Goal: Task Accomplishment & Management: Manage account settings

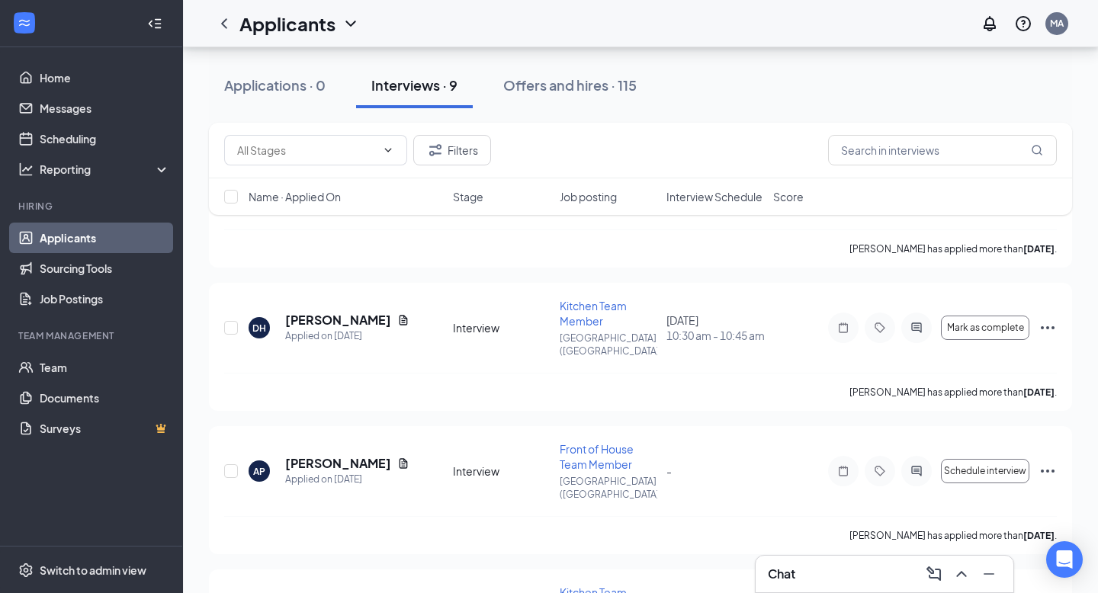
scroll to position [631, 0]
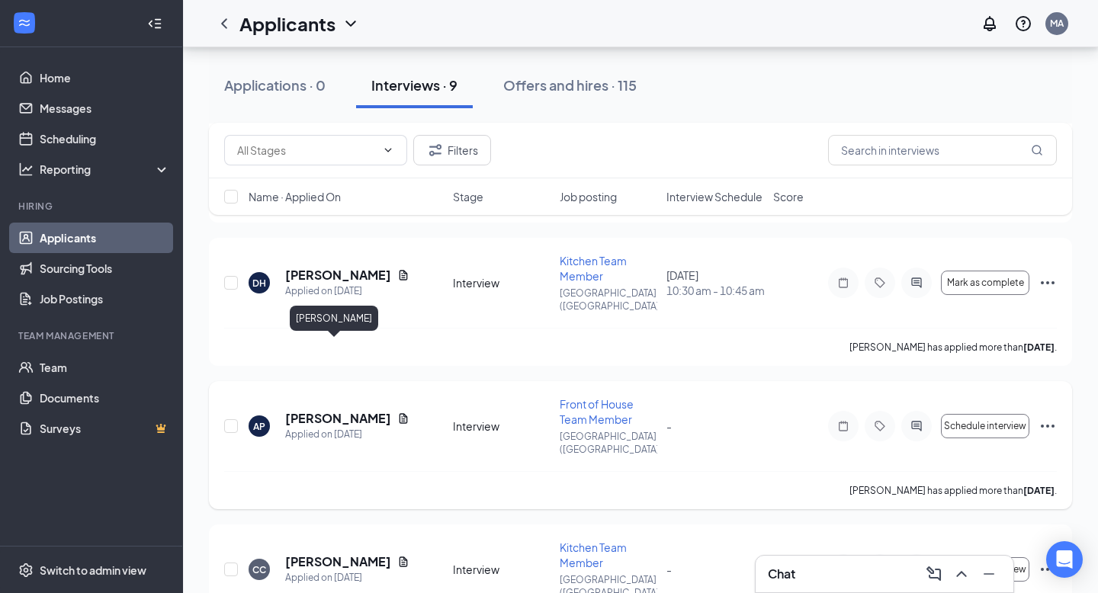
click at [330, 410] on h5 "[PERSON_NAME]" at bounding box center [338, 418] width 106 height 17
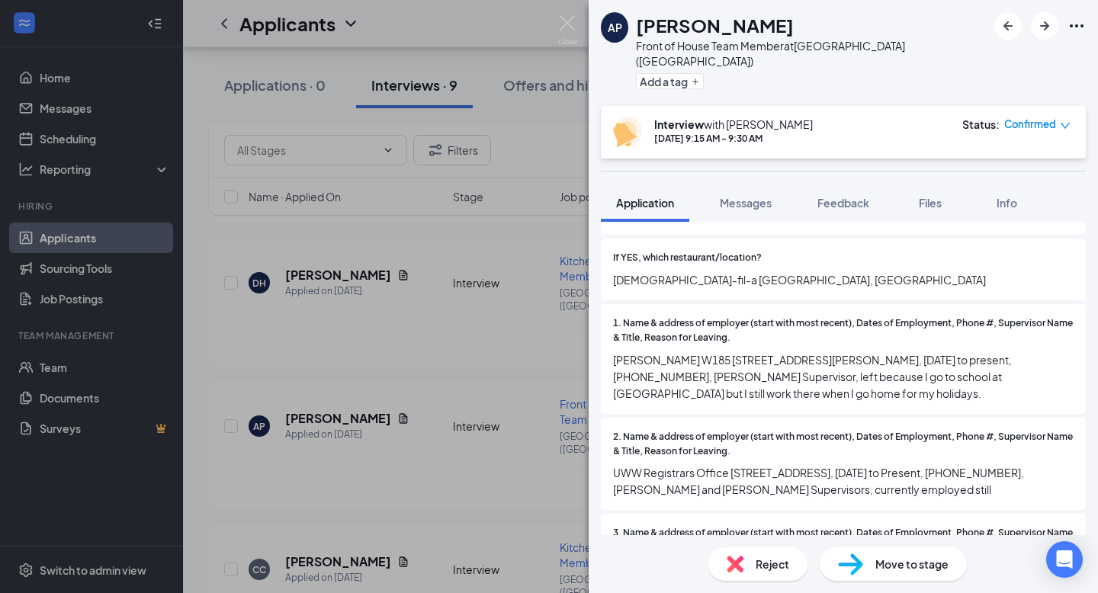
scroll to position [1098, 0]
click at [567, 26] on img at bounding box center [567, 30] width 19 height 30
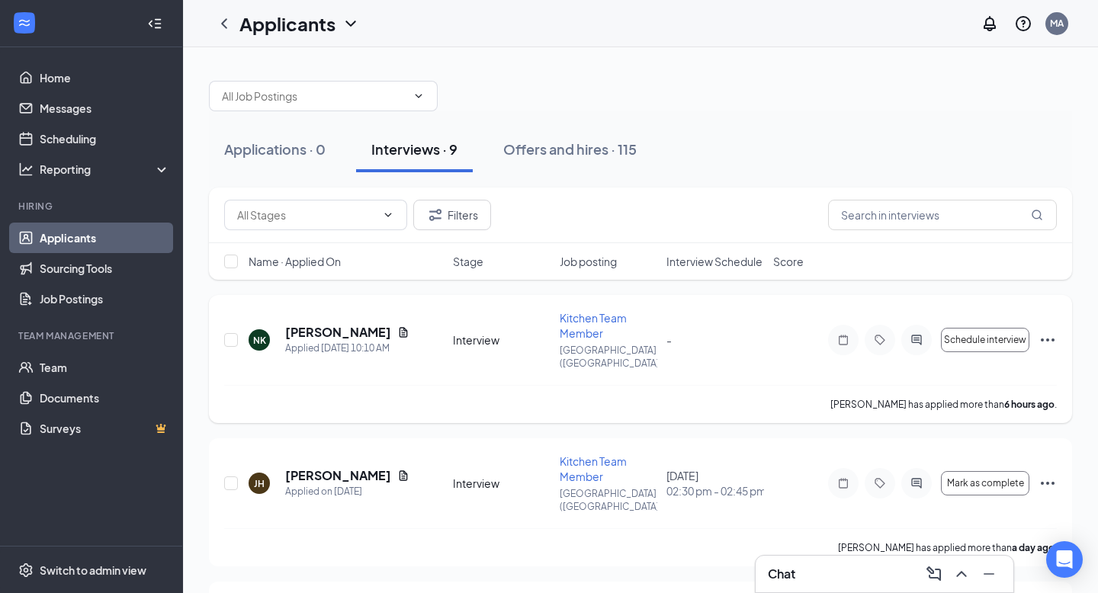
click at [330, 332] on h5 "[PERSON_NAME]" at bounding box center [338, 332] width 106 height 17
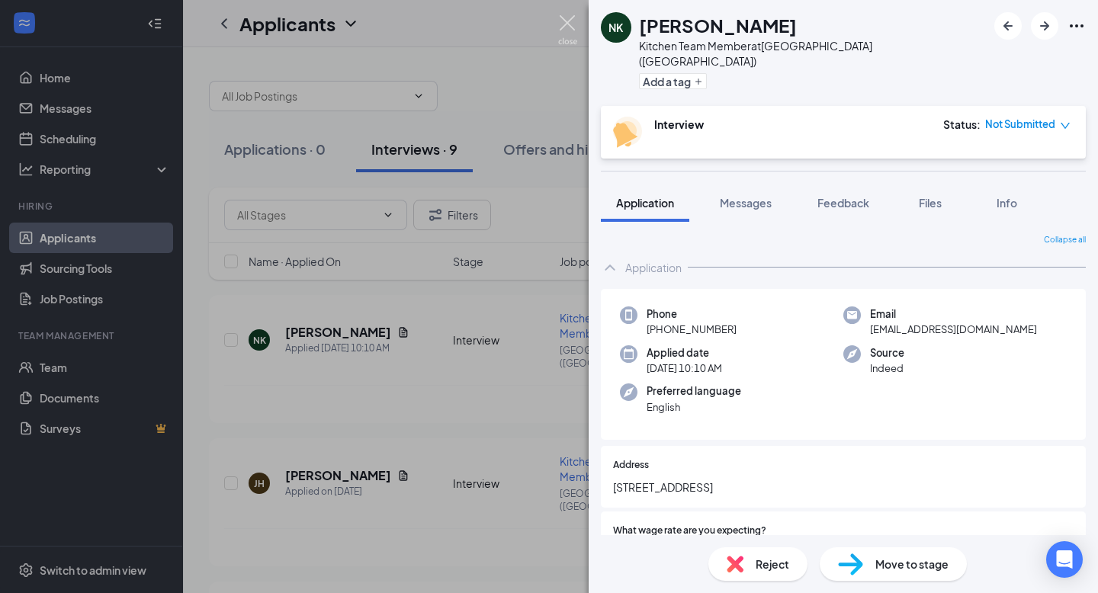
click at [564, 32] on img at bounding box center [567, 30] width 19 height 30
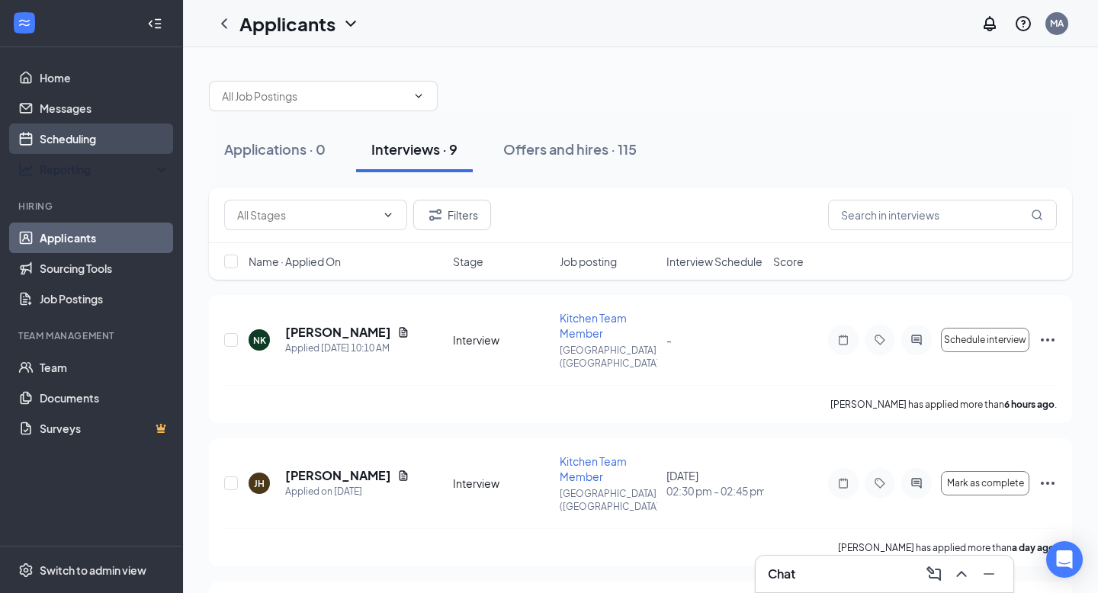
click at [102, 149] on link "Scheduling" at bounding box center [105, 139] width 130 height 31
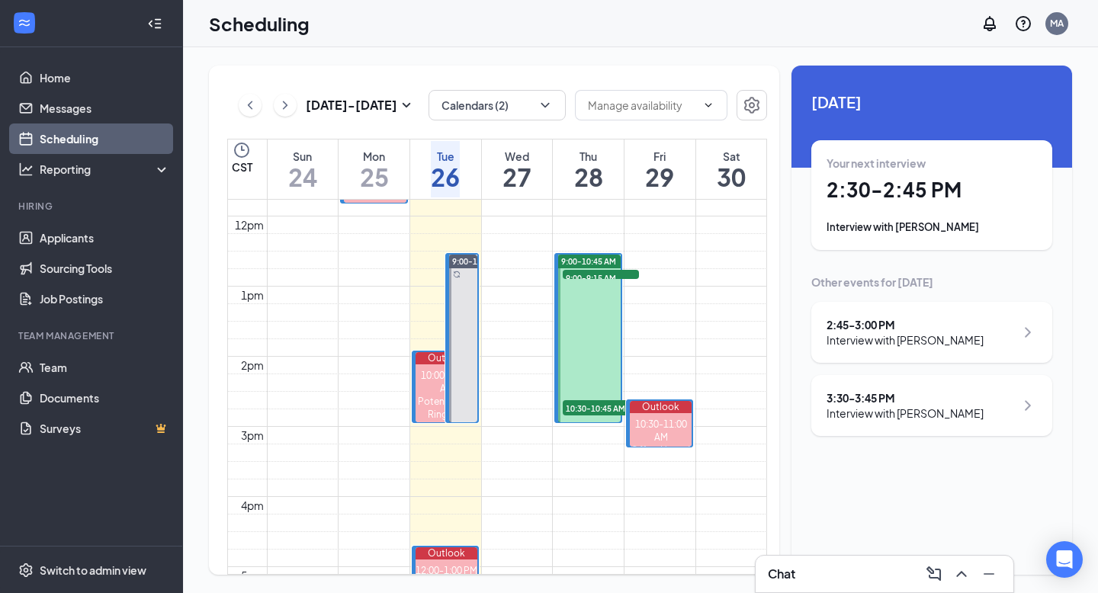
scroll to position [838, 0]
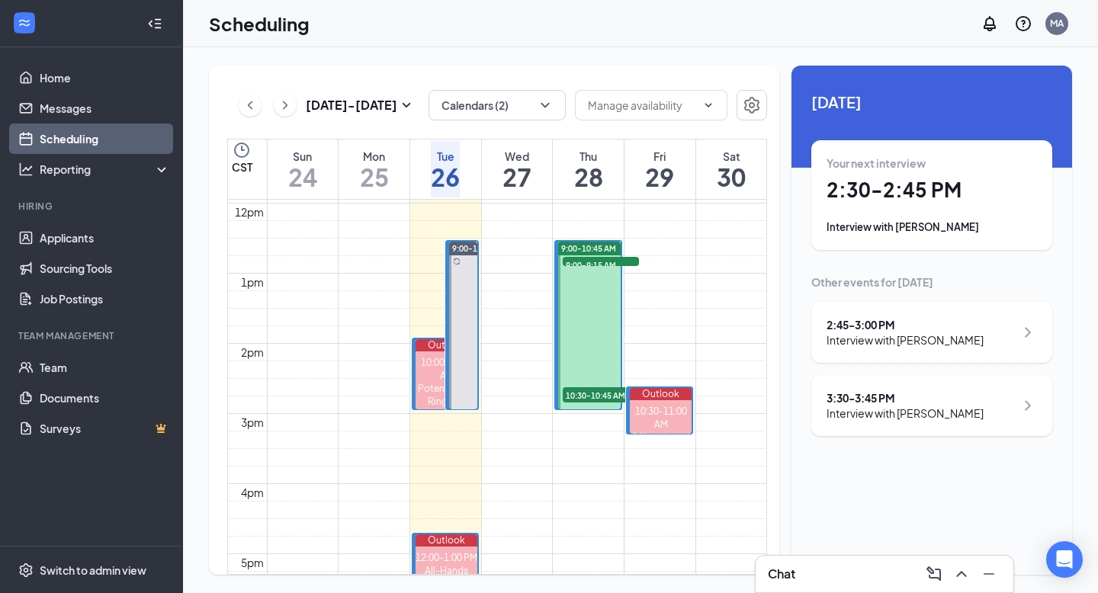
click at [285, 114] on icon "ChevronRight" at bounding box center [285, 105] width 15 height 18
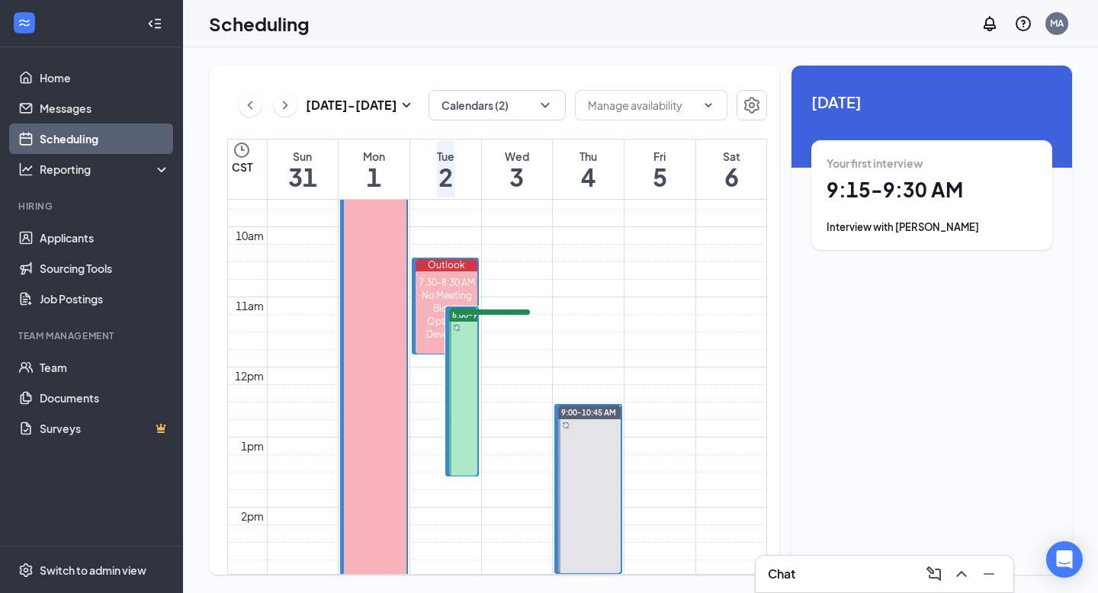
scroll to position [670, 0]
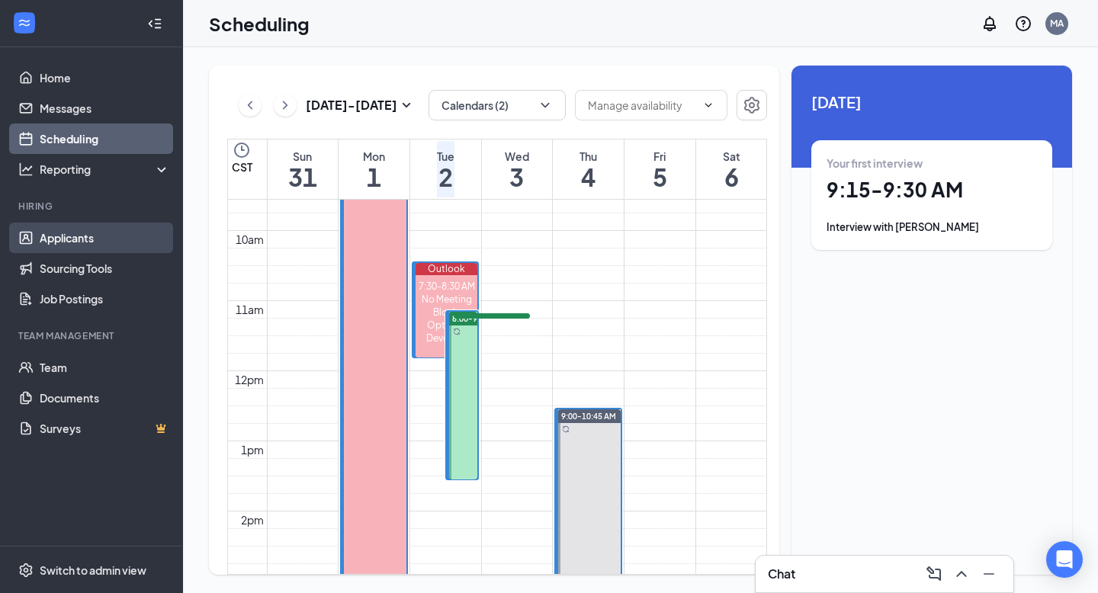
click at [65, 245] on link "Applicants" at bounding box center [105, 238] width 130 height 31
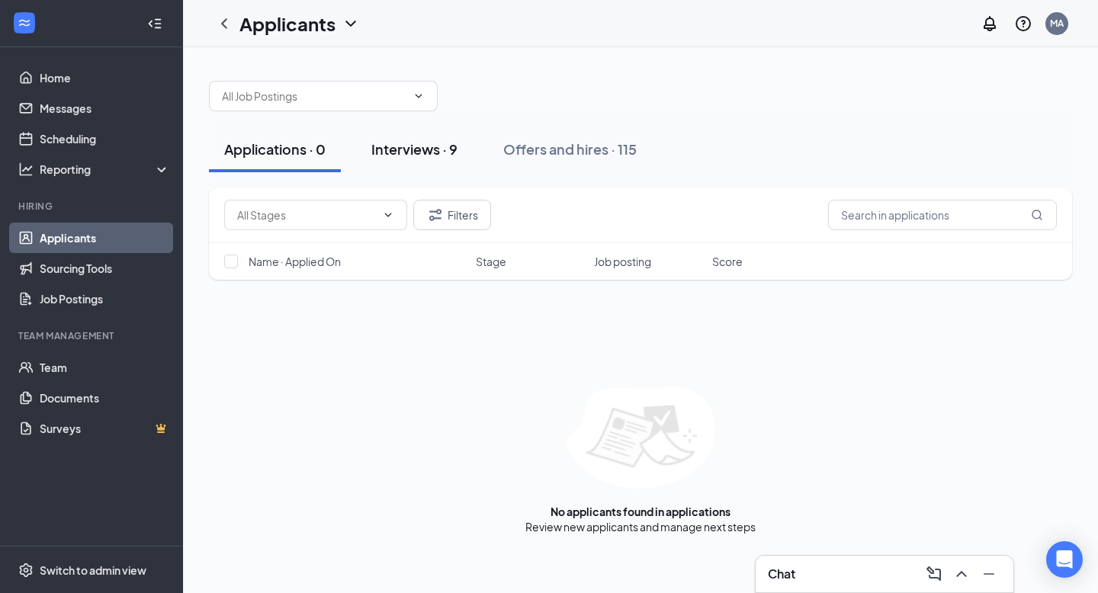
click at [410, 146] on div "Interviews · 9" at bounding box center [414, 149] width 86 height 19
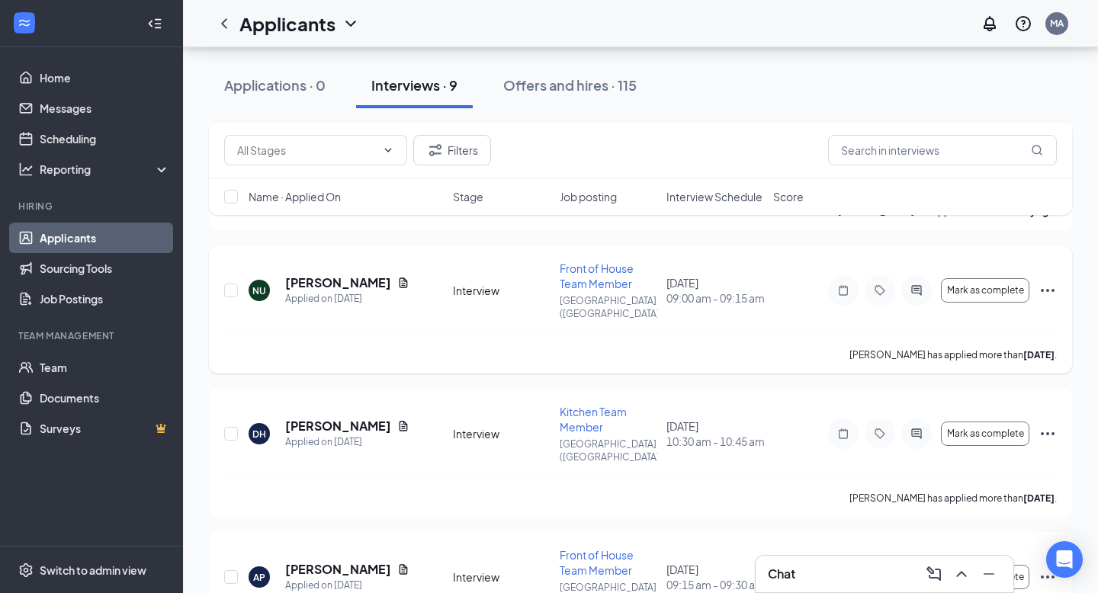
scroll to position [488, 0]
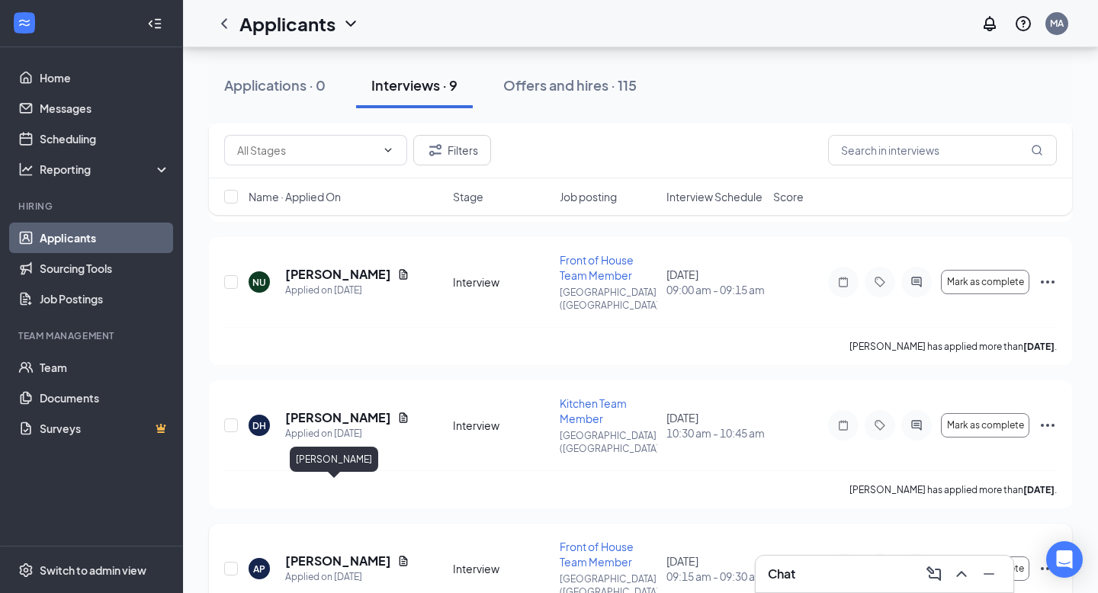
click at [319, 553] on h5 "[PERSON_NAME]" at bounding box center [338, 561] width 106 height 17
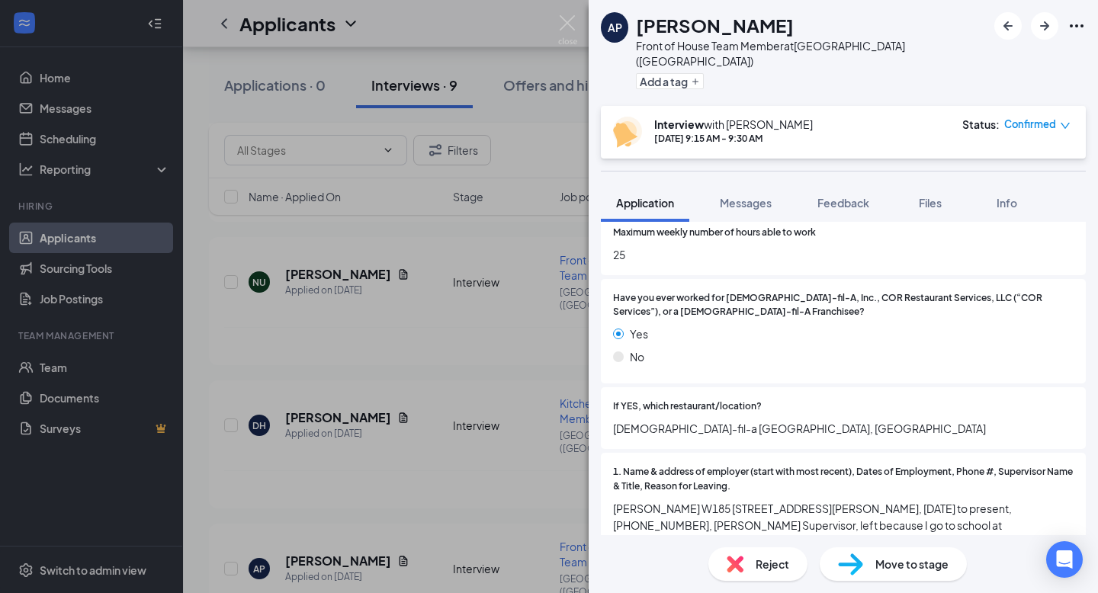
scroll to position [799, 0]
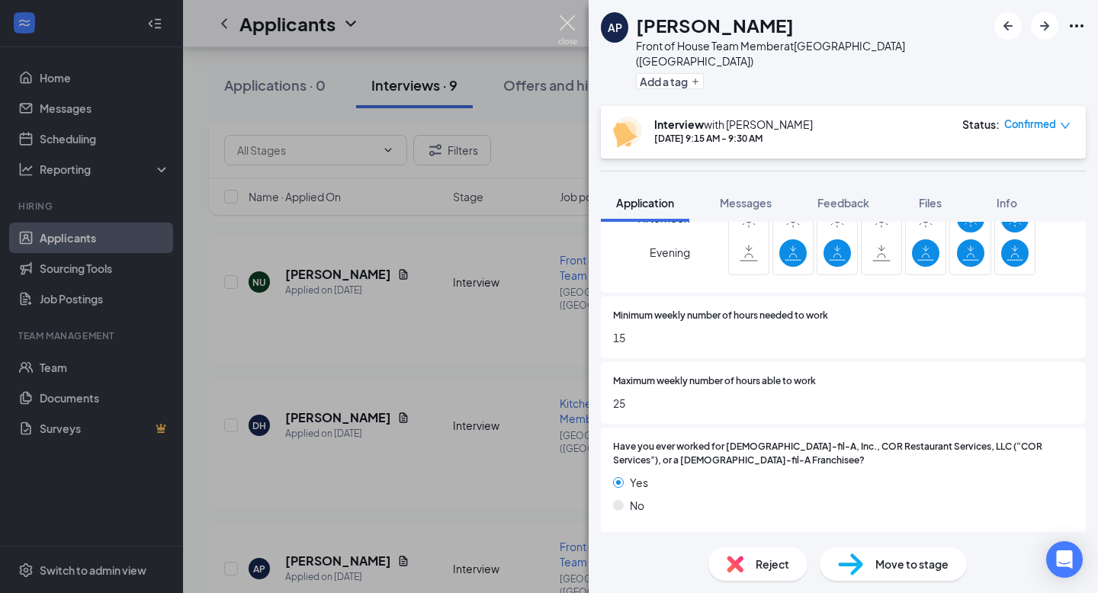
click at [558, 26] on img at bounding box center [567, 30] width 19 height 30
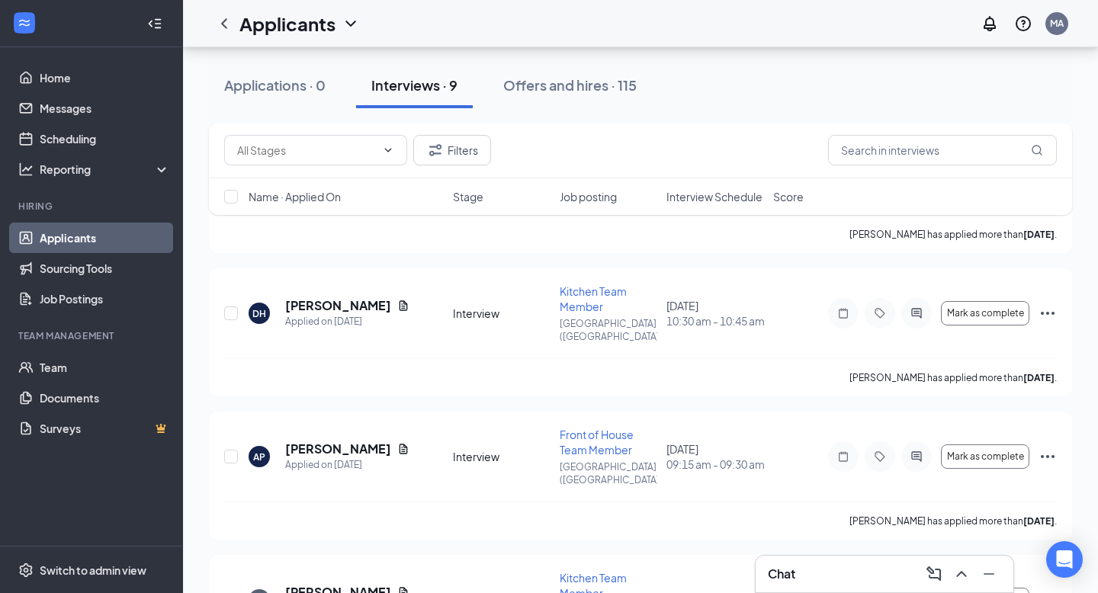
scroll to position [650, 0]
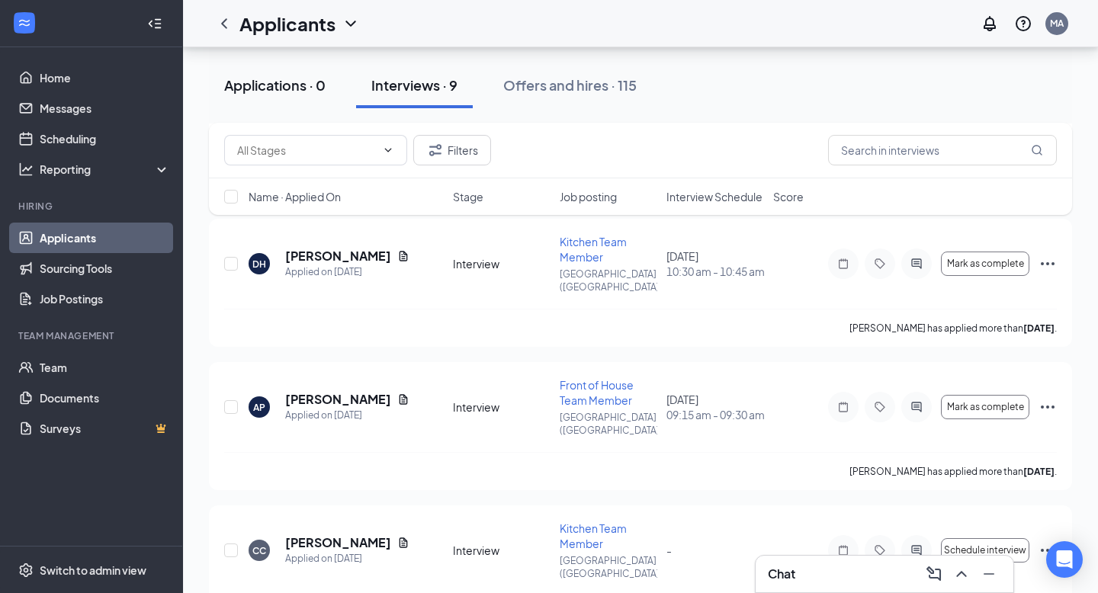
click at [288, 88] on div "Applications · 0" at bounding box center [274, 85] width 101 height 19
